Goal: Navigation & Orientation: Find specific page/section

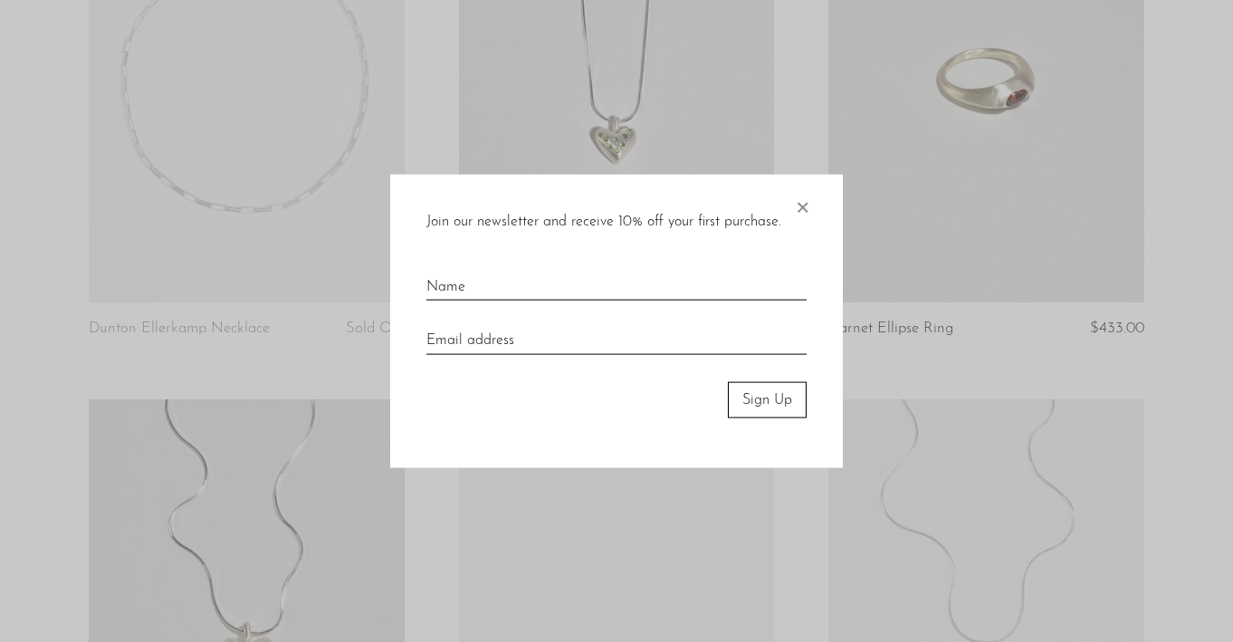
scroll to position [1053, 0]
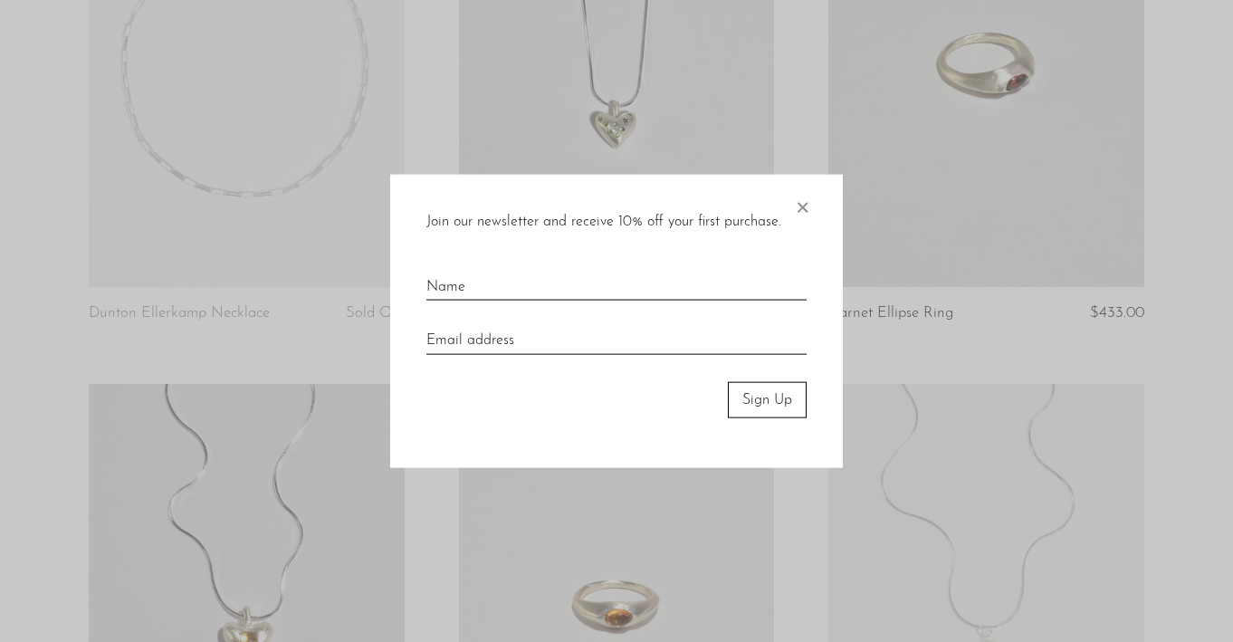
click at [358, 263] on div at bounding box center [616, 321] width 1233 height 642
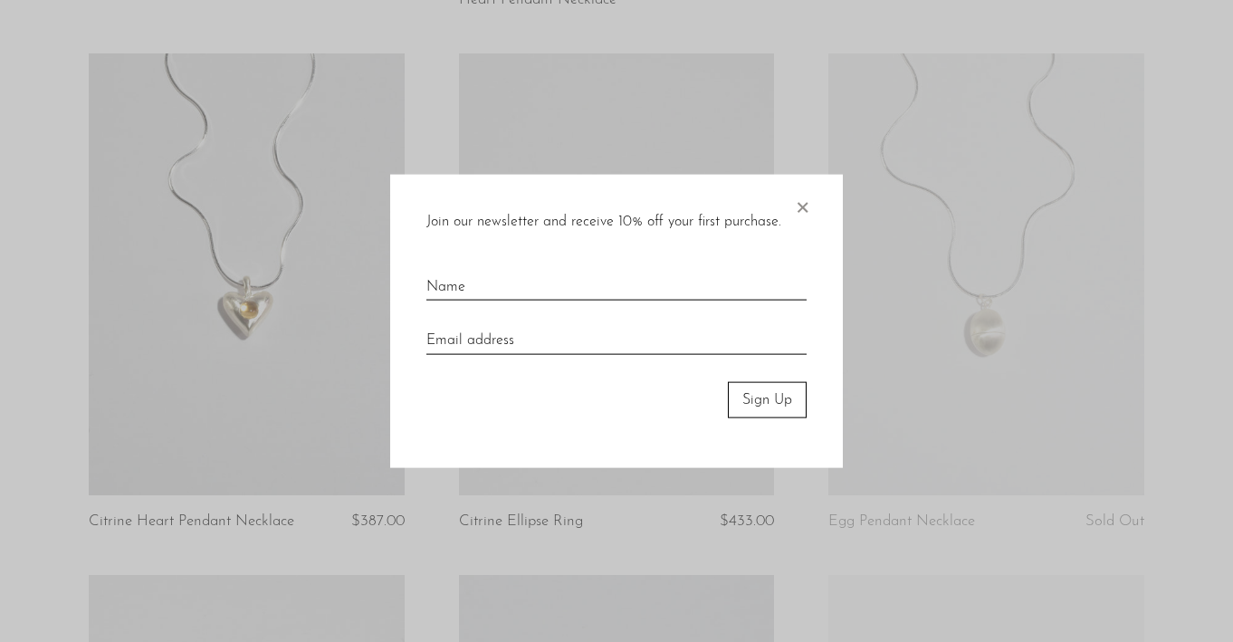
scroll to position [1386, 0]
click at [805, 196] on span "×" at bounding box center [802, 203] width 18 height 58
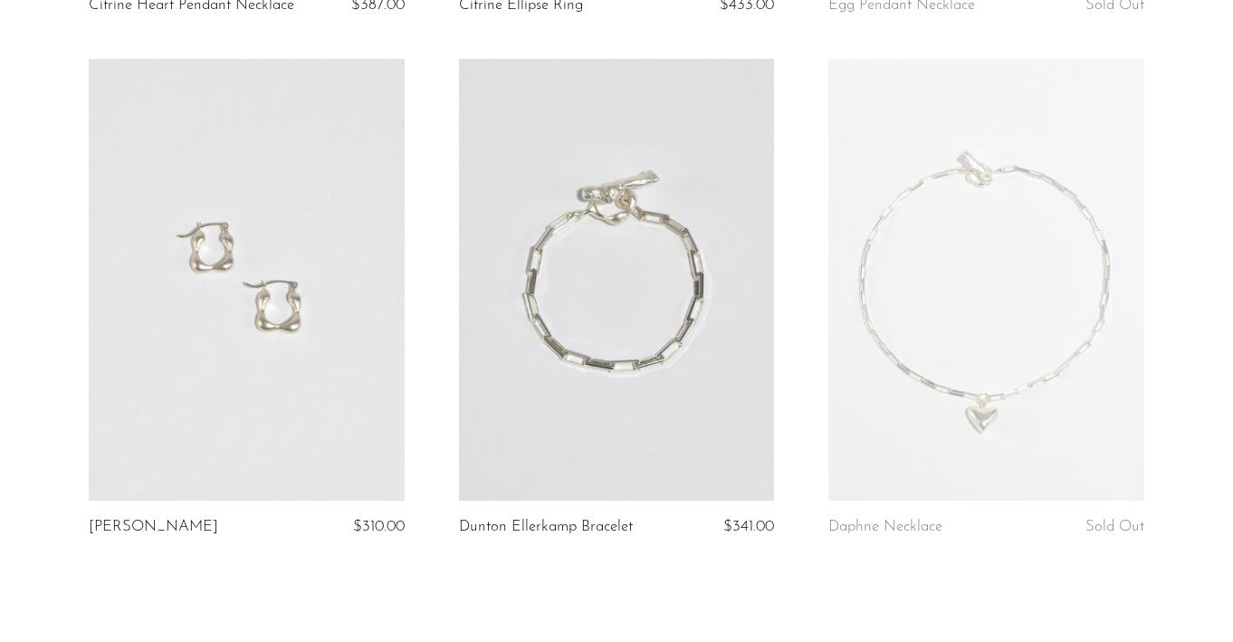
scroll to position [2119, 0]
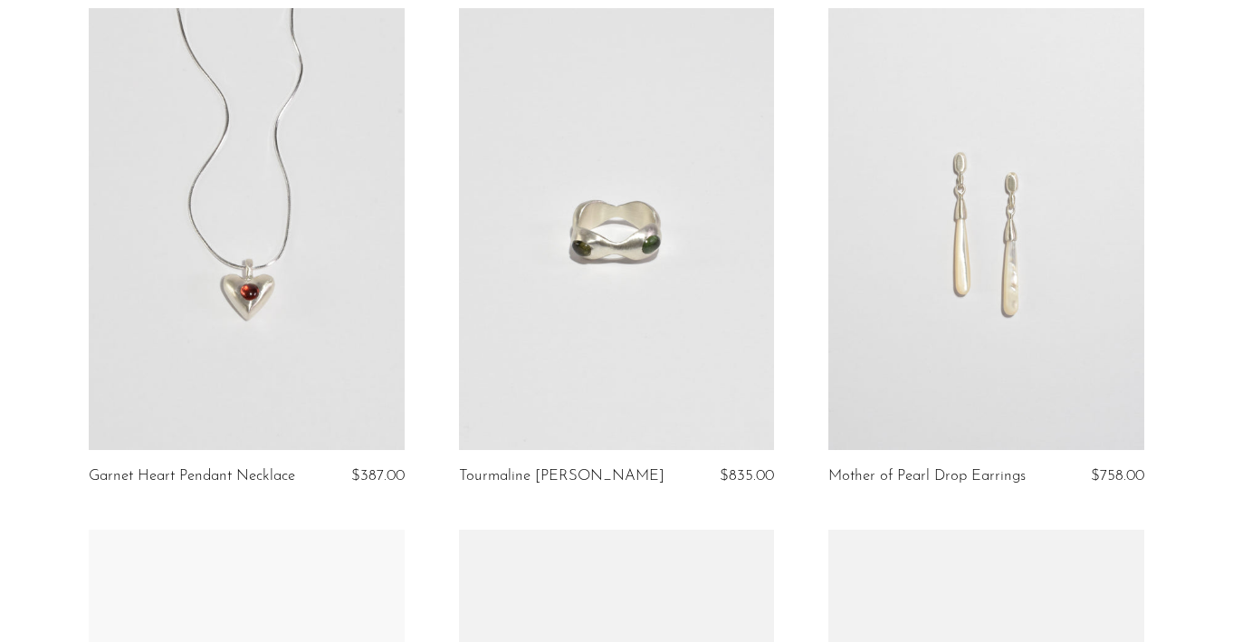
scroll to position [376, 0]
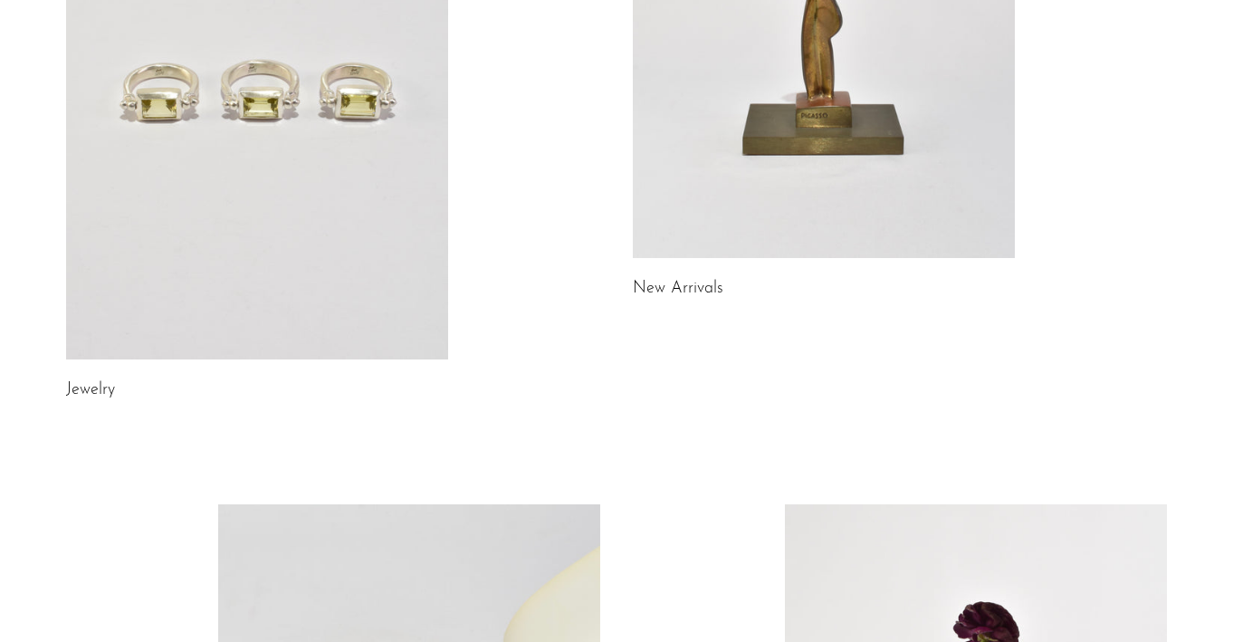
scroll to position [412, 0]
click at [336, 241] on link at bounding box center [257, 90] width 382 height 535
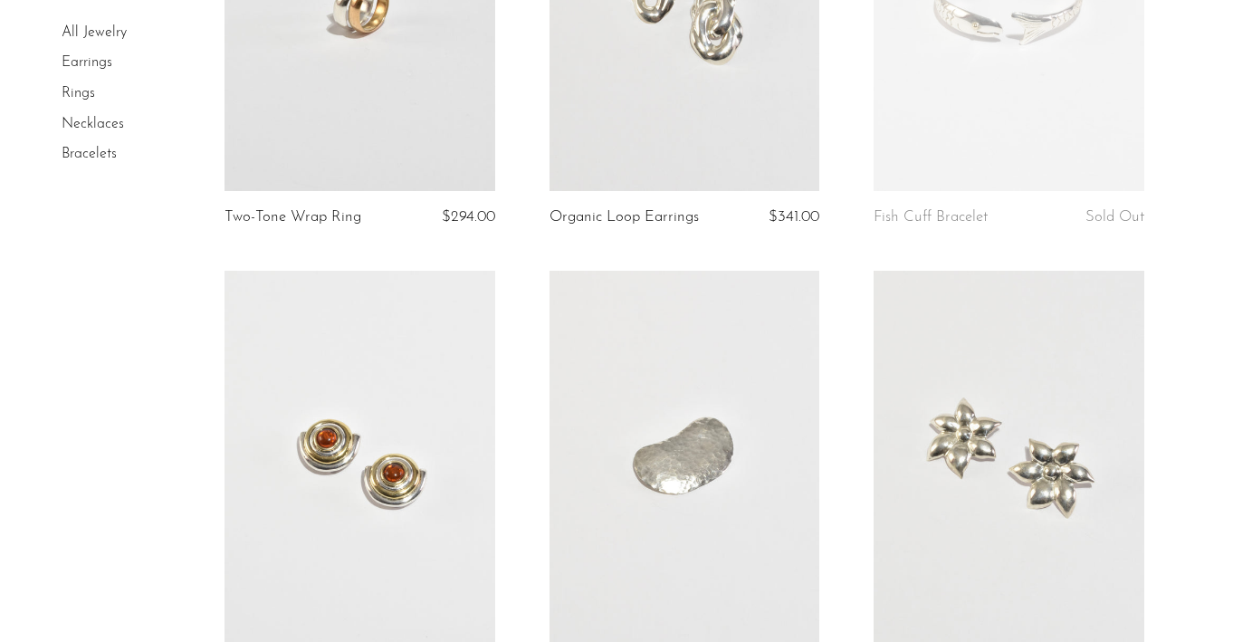
scroll to position [724, 0]
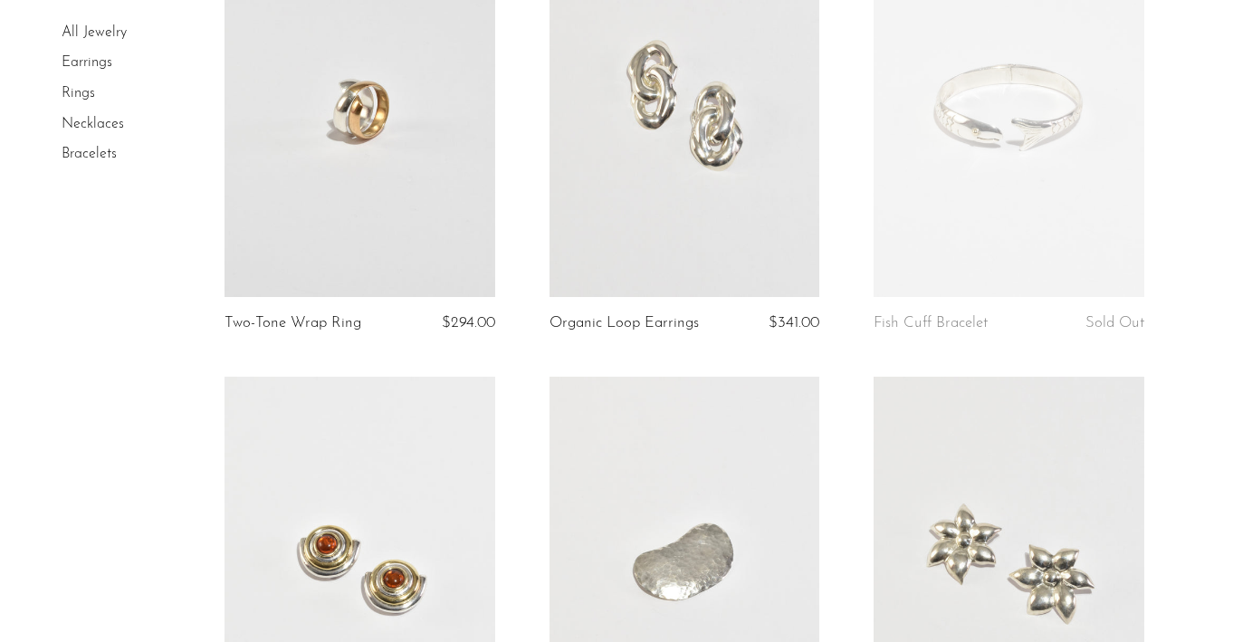
click at [79, 96] on link "Rings" at bounding box center [79, 93] width 34 height 14
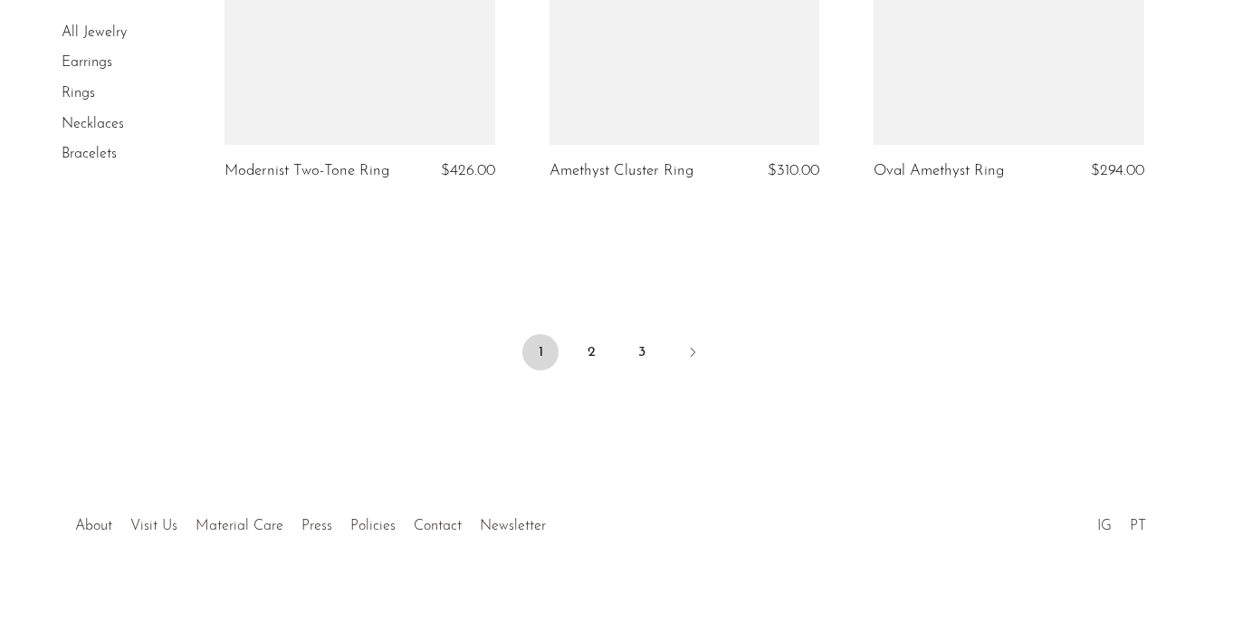
scroll to position [5531, 0]
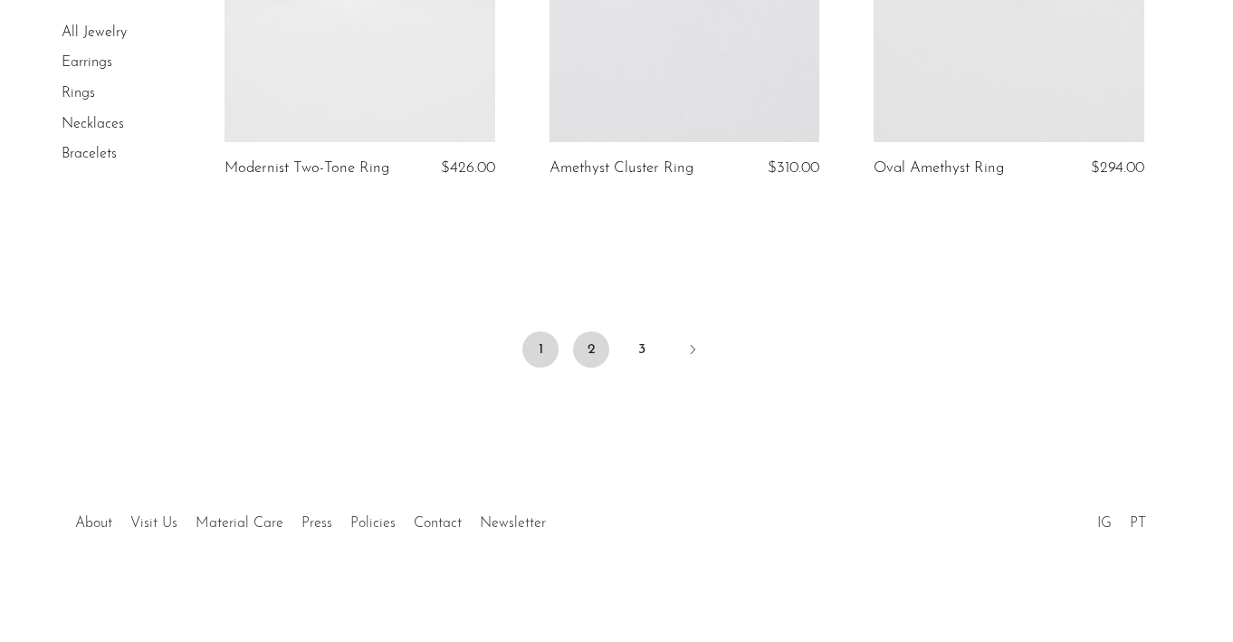
click at [596, 349] on link "2" at bounding box center [591, 349] width 36 height 36
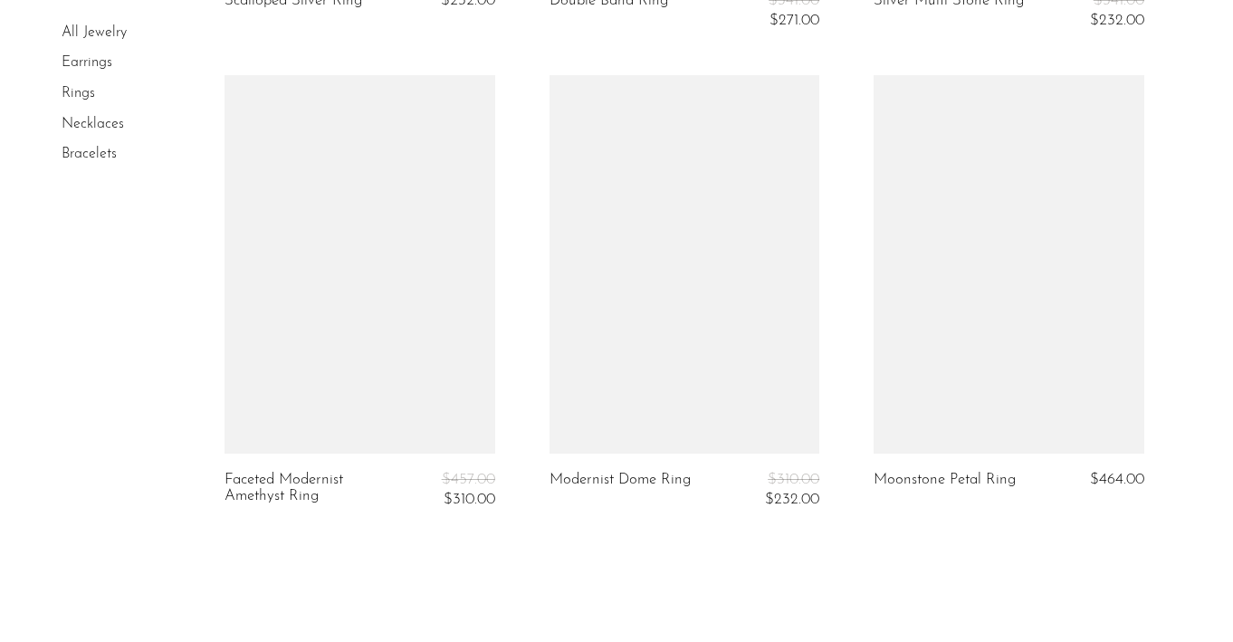
scroll to position [5524, 0]
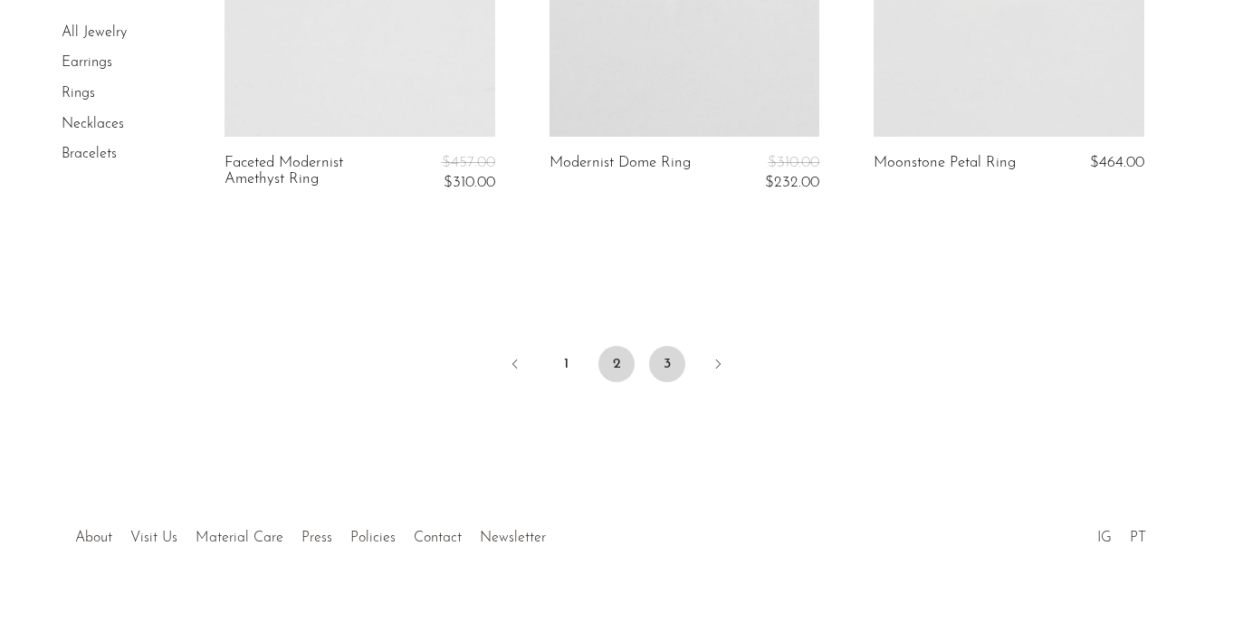
click at [662, 350] on link "3" at bounding box center [667, 364] width 36 height 36
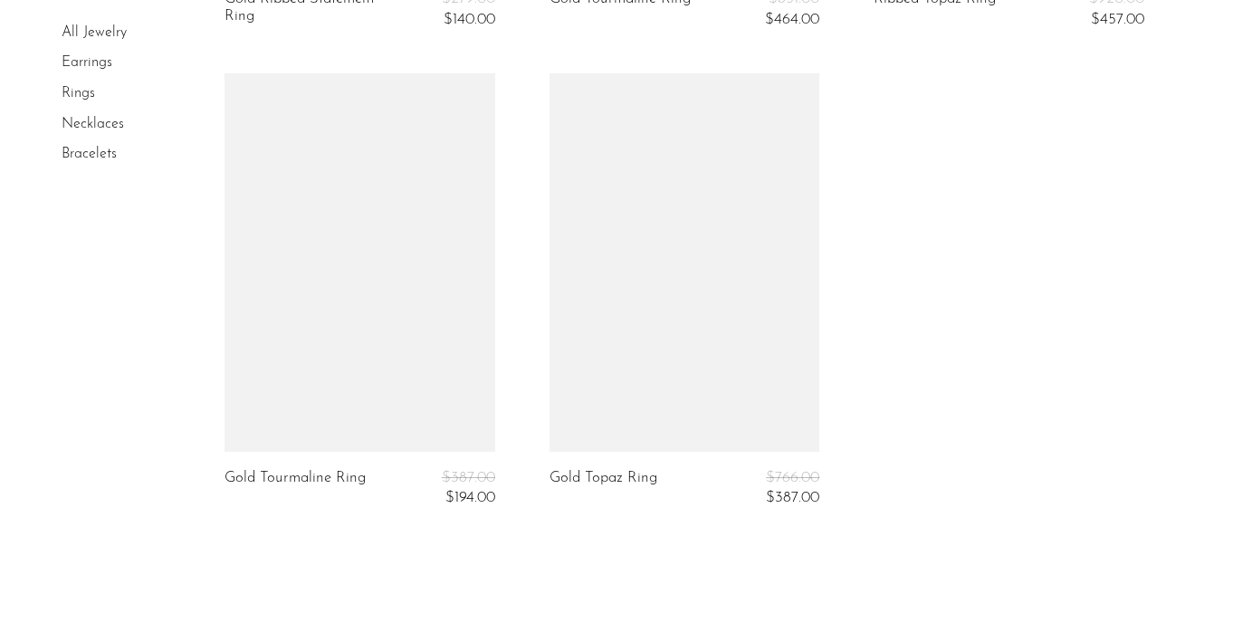
scroll to position [4882, 0]
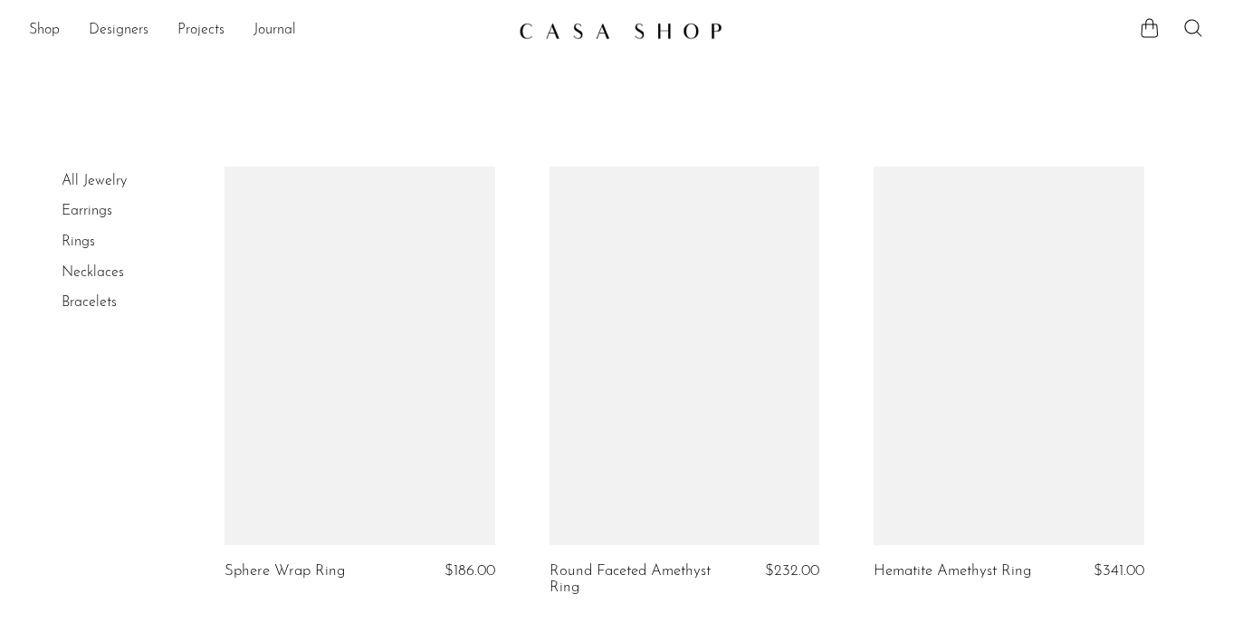
scroll to position [5524, 0]
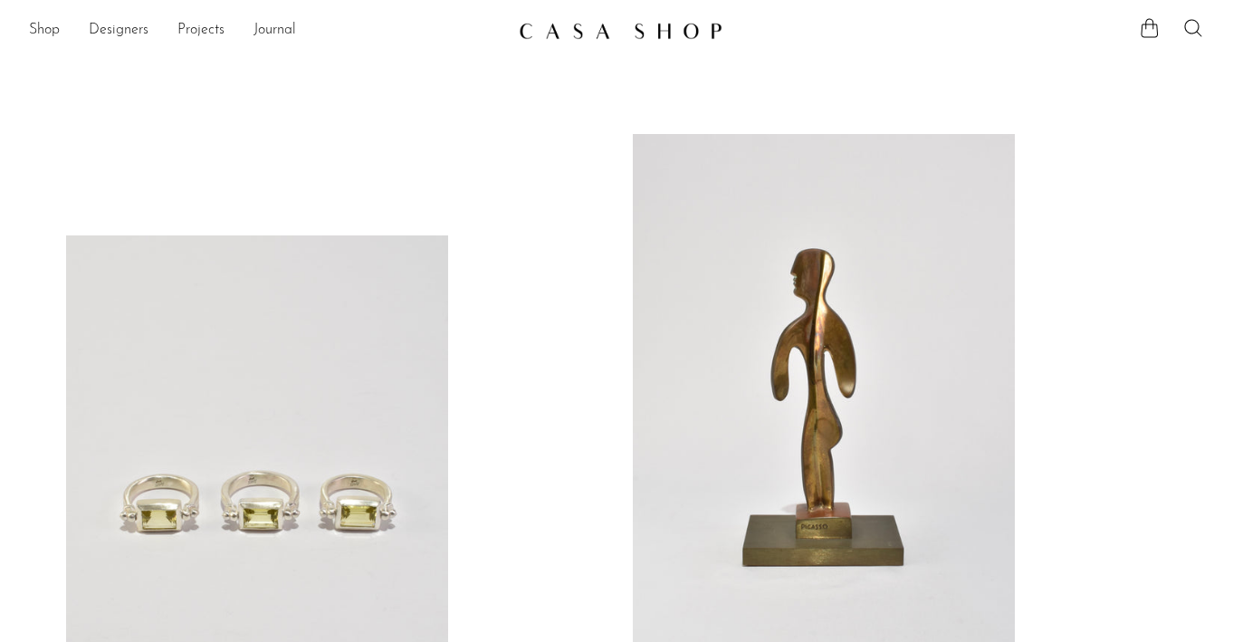
scroll to position [412, 0]
